Goal: Task Accomplishment & Management: Complete application form

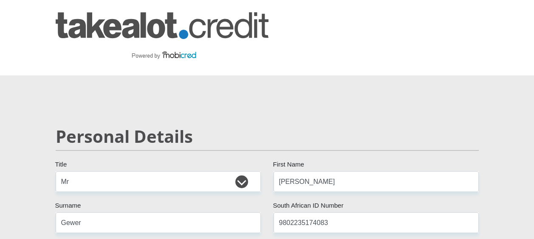
select select "Mr"
select select "ZAF"
select select "eng"
select select "ZAF"
select select "1"
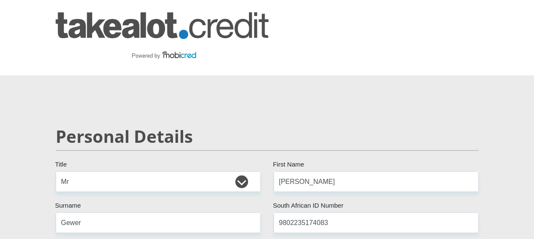
select select "Western Cape"
select select "2"
select select "Rented"
select select "1"
select select "71"
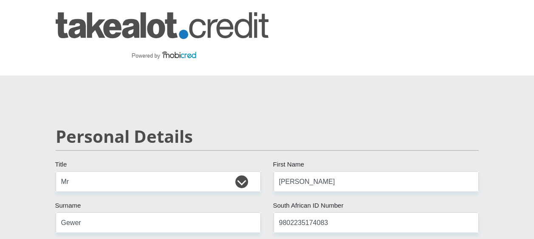
select select "Licenced Professional"
select select "24"
